Goal: Task Accomplishment & Management: Manage account settings

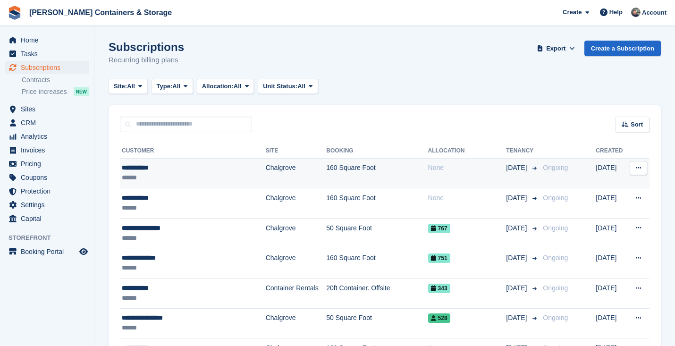
click at [188, 169] on div "**********" at bounding box center [184, 168] width 125 height 10
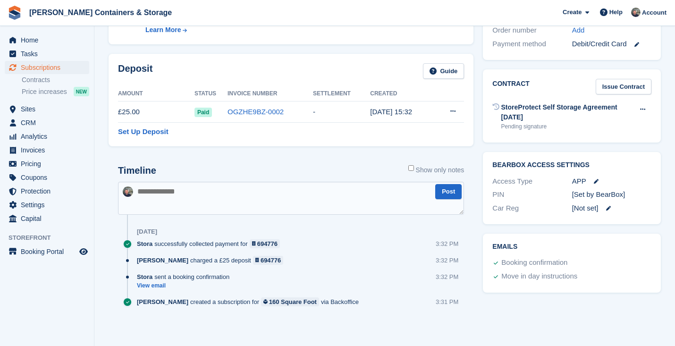
scroll to position [299, 0]
click at [44, 70] on span "Subscriptions" at bounding box center [49, 67] width 57 height 13
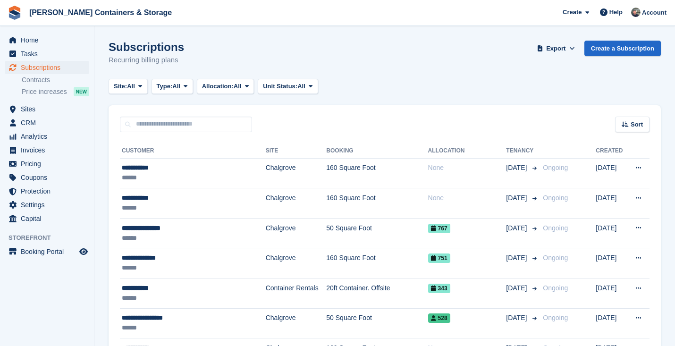
click at [36, 86] on li "Price increases NEW" at bounding box center [58, 91] width 72 height 11
click at [36, 79] on link "Contracts" at bounding box center [55, 80] width 67 height 9
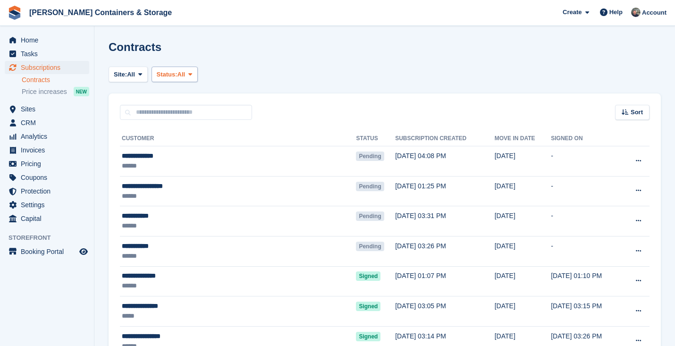
click at [160, 76] on span "Status:" at bounding box center [167, 74] width 21 height 9
click at [130, 76] on span "All" at bounding box center [131, 74] width 8 height 9
click at [178, 67] on button "Status: All" at bounding box center [175, 75] width 46 height 16
click at [183, 98] on link "Pending" at bounding box center [197, 96] width 82 height 17
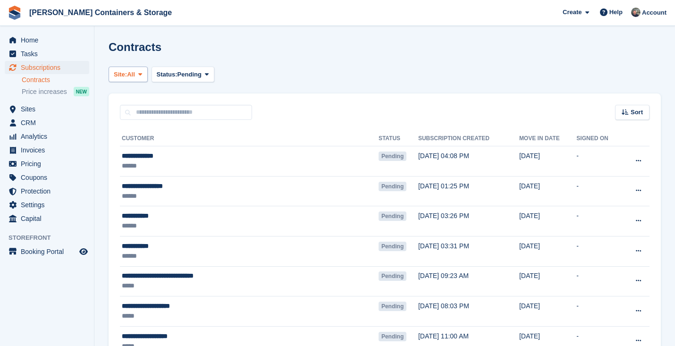
click at [121, 78] on span "Site:" at bounding box center [120, 74] width 13 height 9
click at [125, 105] on link "Container Rentals" at bounding box center [154, 113] width 82 height 17
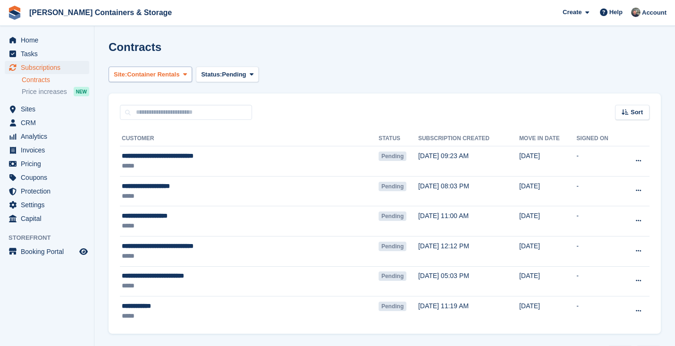
click at [163, 80] on button "Site: Container Rentals" at bounding box center [151, 75] width 84 height 16
click at [159, 100] on link "Chalgrove" at bounding box center [154, 96] width 82 height 17
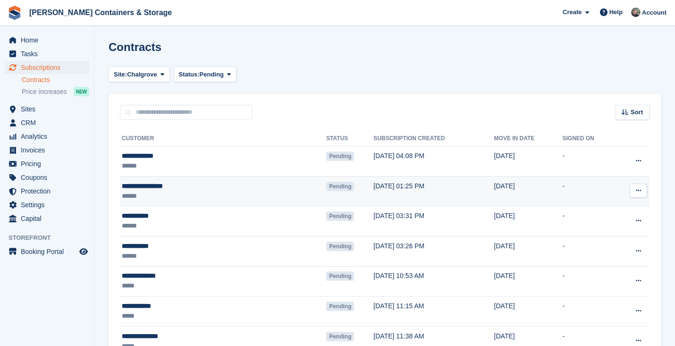
click at [644, 188] on button at bounding box center [638, 191] width 17 height 14
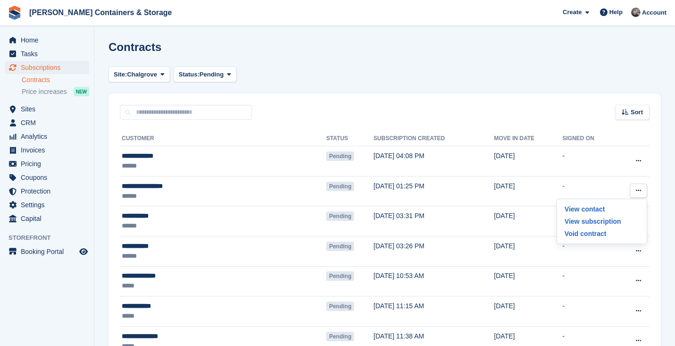
click at [430, 114] on div "Sort Sort by Move in date Move in (oldest first) Move in (newest first)" at bounding box center [385, 106] width 552 height 27
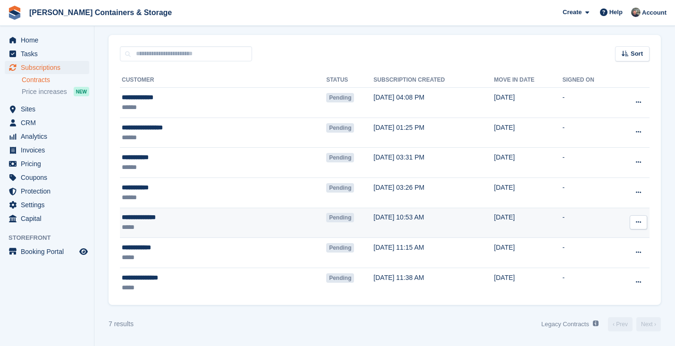
scroll to position [59, 0]
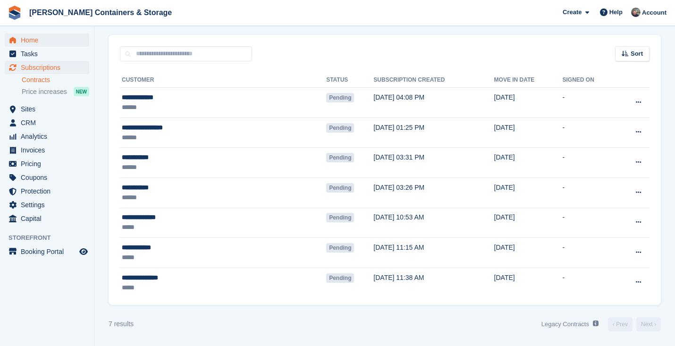
click at [50, 40] on span "Home" at bounding box center [49, 40] width 57 height 13
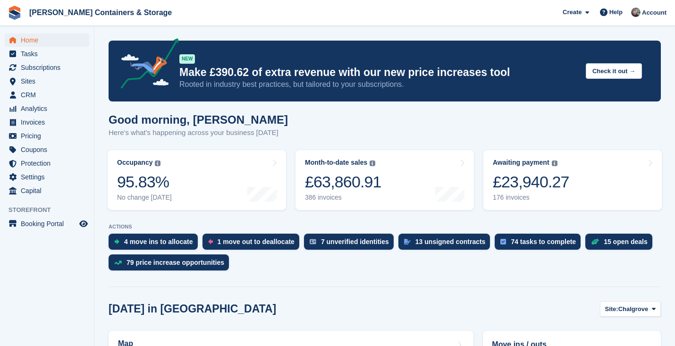
click at [50, 40] on span "Home" at bounding box center [49, 40] width 57 height 13
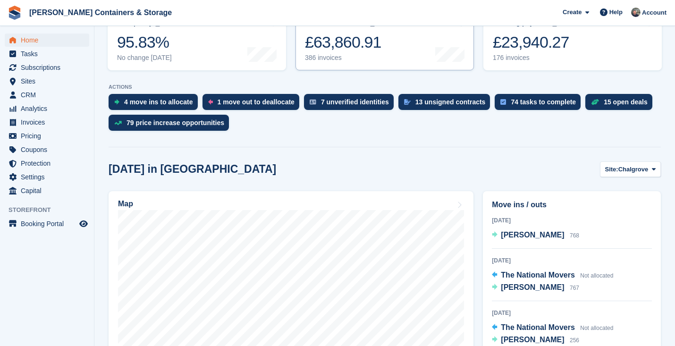
scroll to position [165, 0]
